Goal: Navigation & Orientation: Go to known website

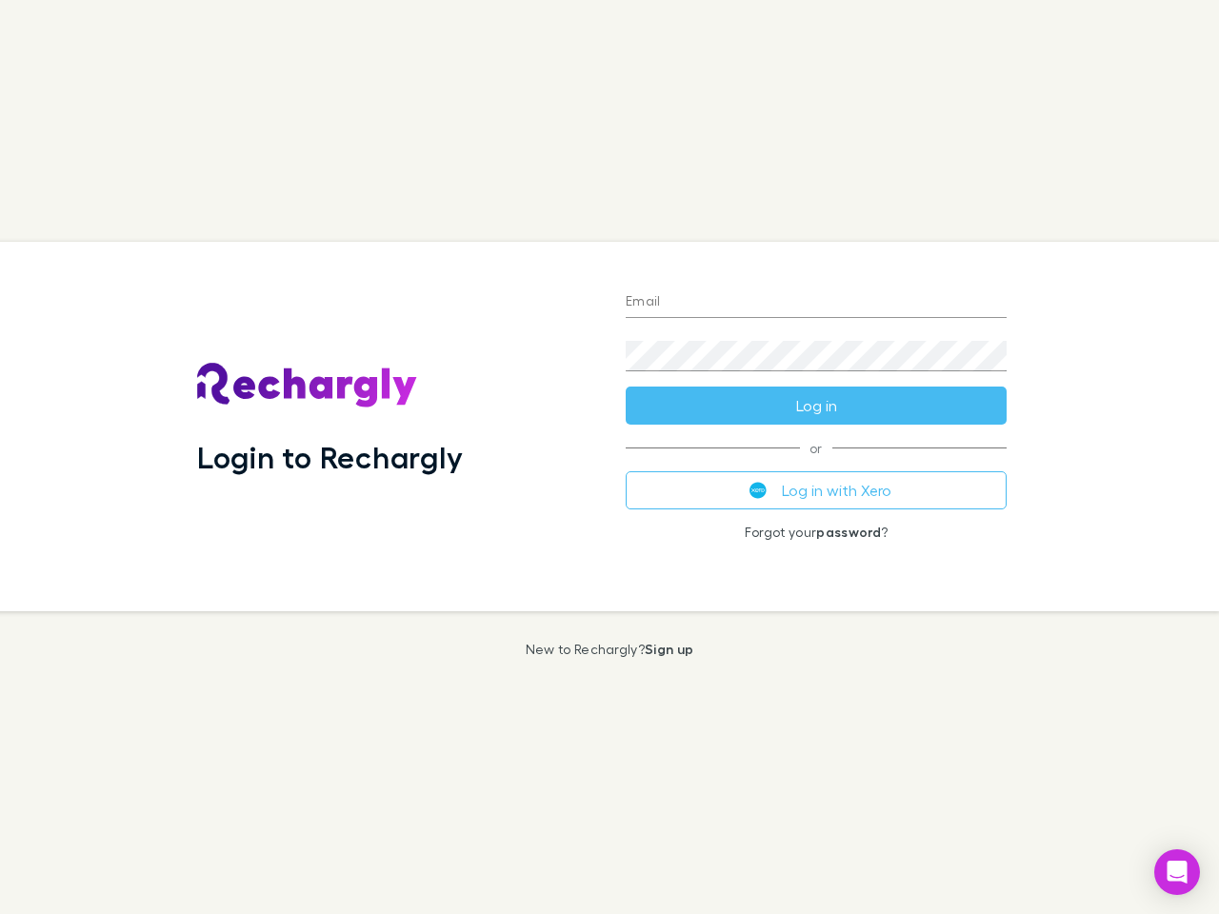
click at [609, 457] on div "Login to Rechargly" at bounding box center [396, 426] width 429 height 369
click at [816, 303] on input "Email" at bounding box center [816, 303] width 381 height 30
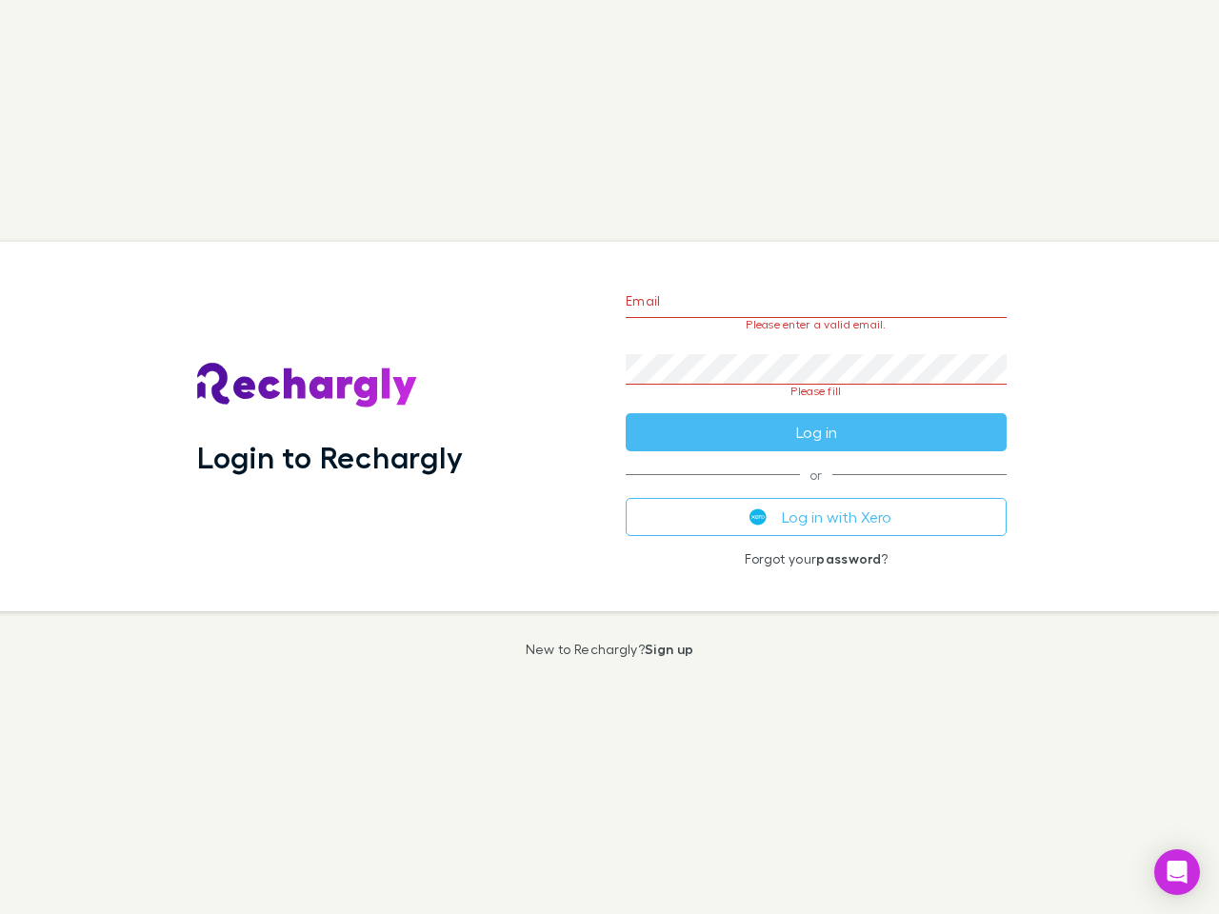
click at [816, 406] on form "Email Please enter a valid email. Password Please fill Log in" at bounding box center [816, 361] width 381 height 179
click at [816, 490] on div "Email Please enter a valid email. Password Please fill Log in or Log in with Xe…" at bounding box center [815, 426] width 411 height 369
click at [1177, 872] on icon "Open Intercom Messenger" at bounding box center [1178, 872] width 20 height 23
